Goal: Information Seeking & Learning: Learn about a topic

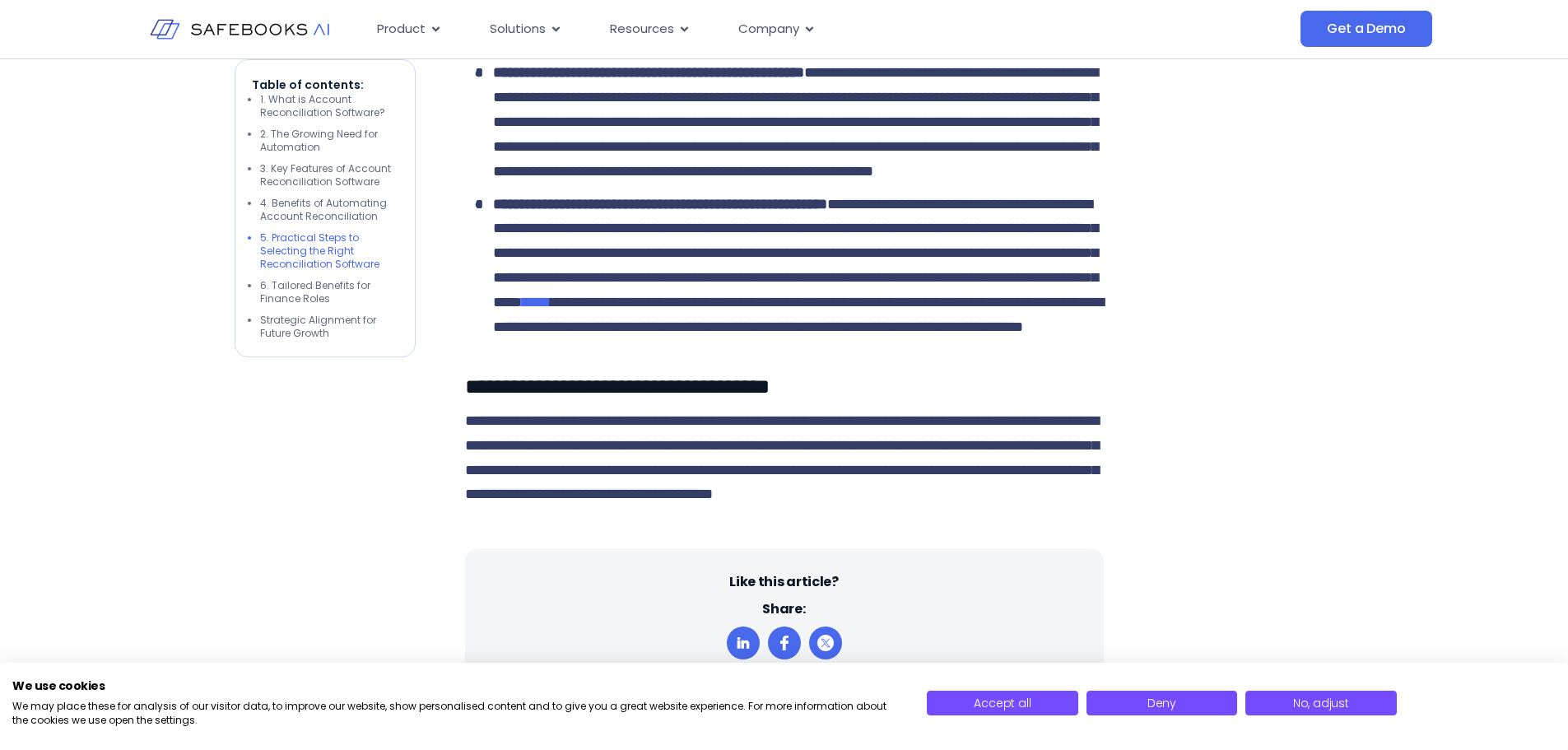
scroll to position [4054, 0]
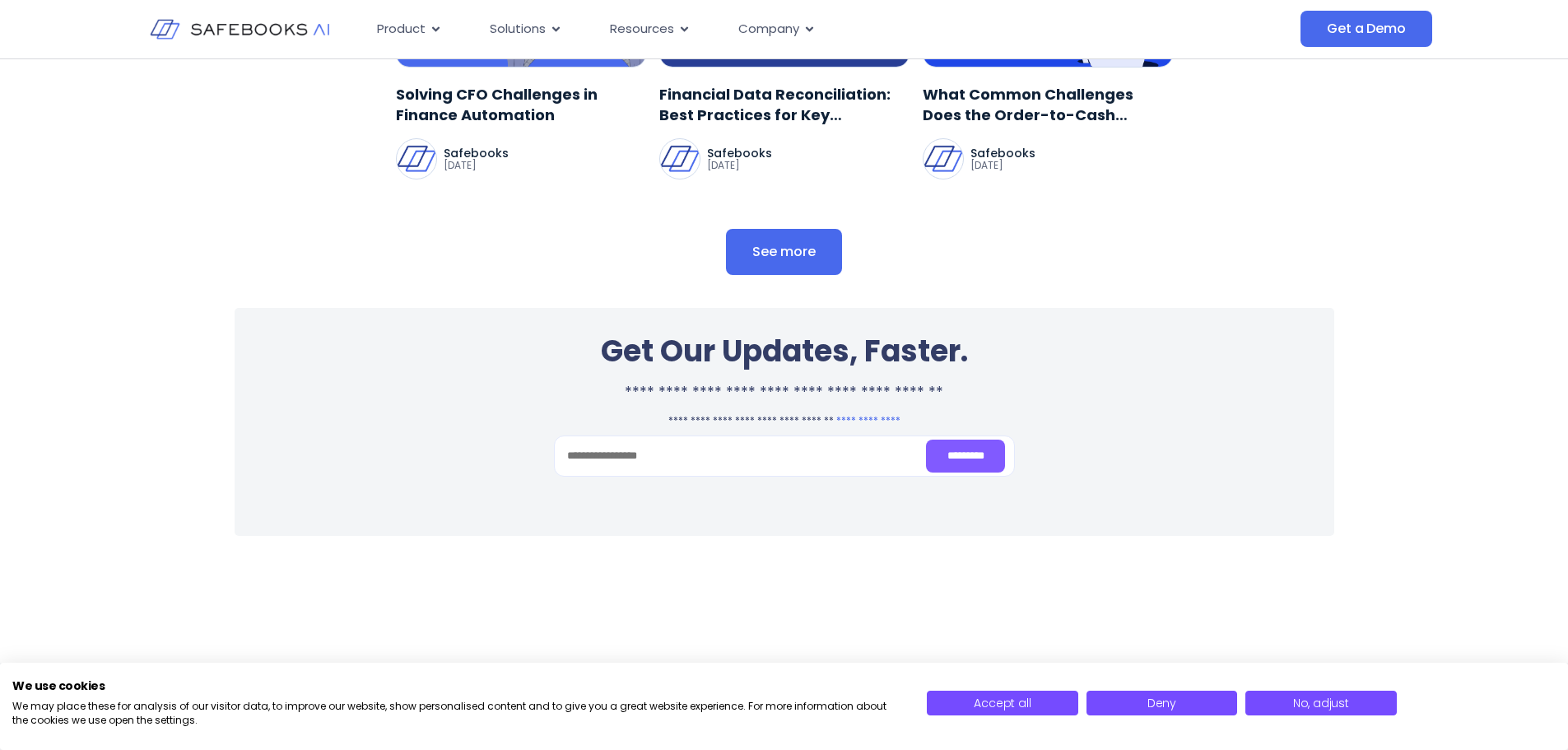
scroll to position [11206, 0]
